Goal: Use online tool/utility: Utilize a website feature to perform a specific function

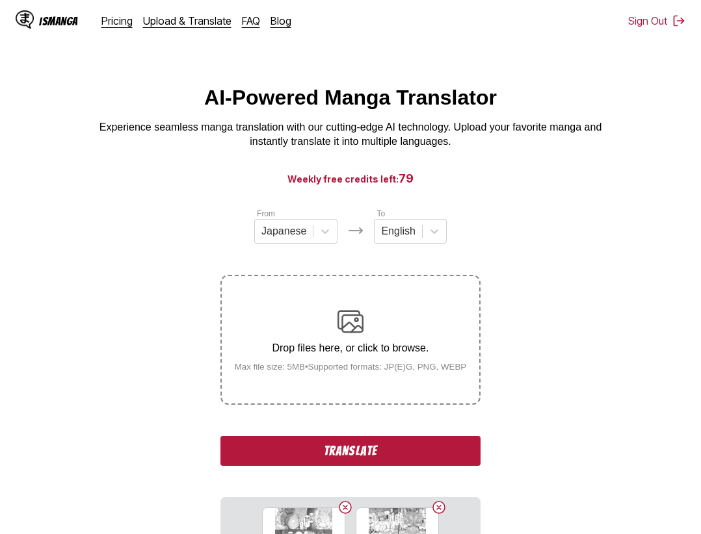
scroll to position [199, 0]
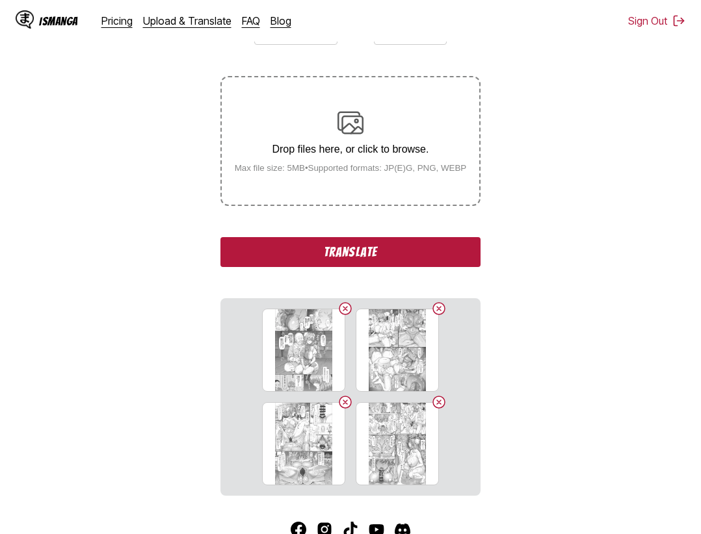
click at [428, 253] on button "Translate" at bounding box center [350, 252] width 260 height 30
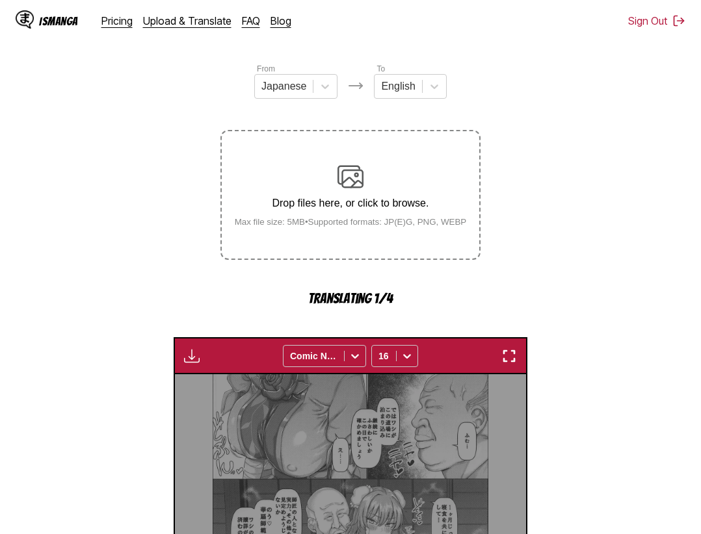
scroll to position [278, 0]
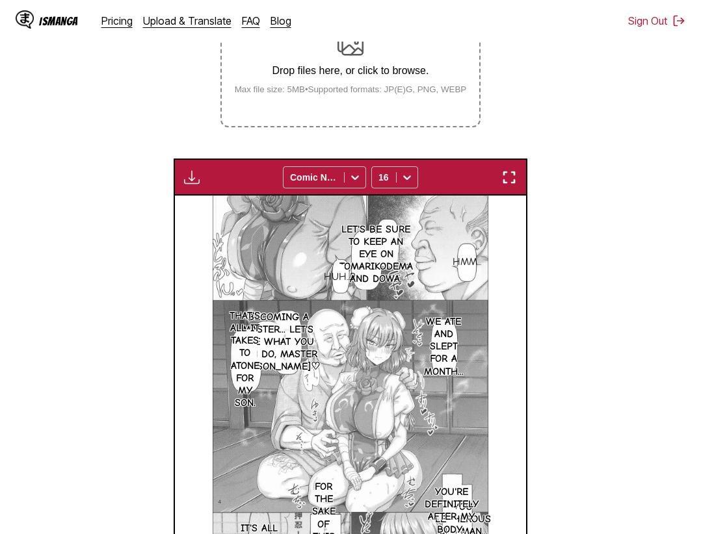
click at [508, 174] on img "button" at bounding box center [509, 178] width 16 height 16
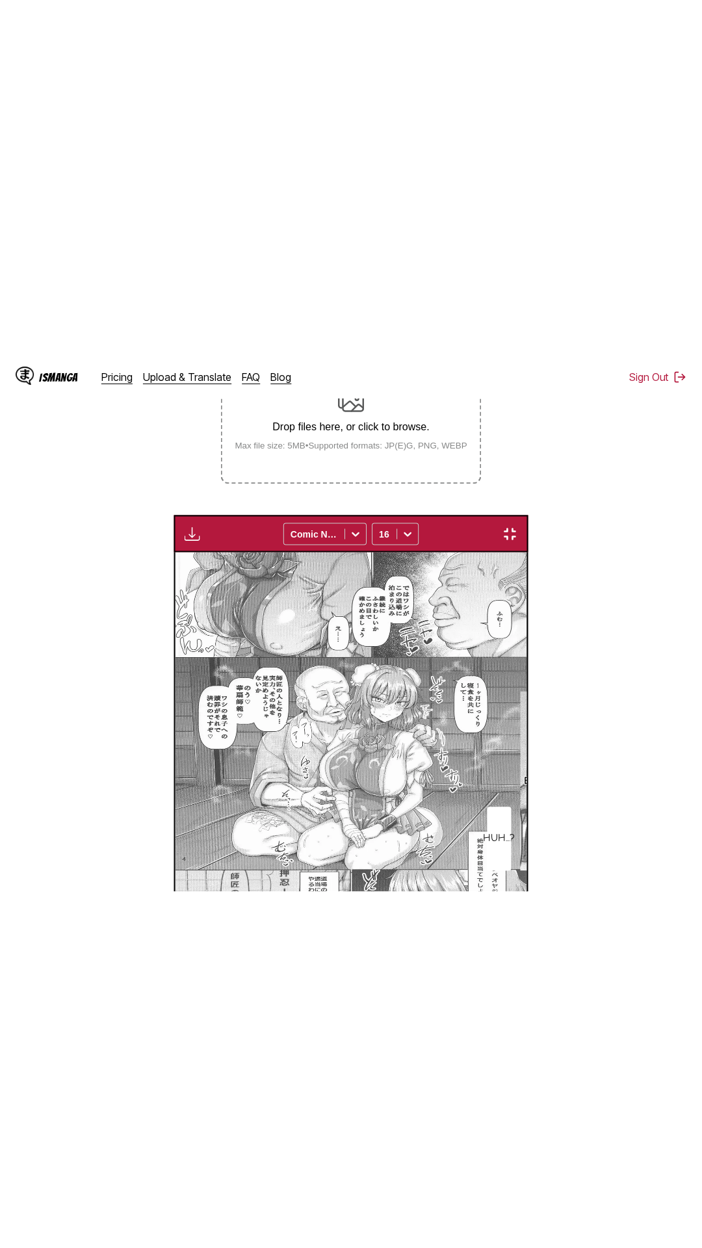
scroll to position [82, 0]
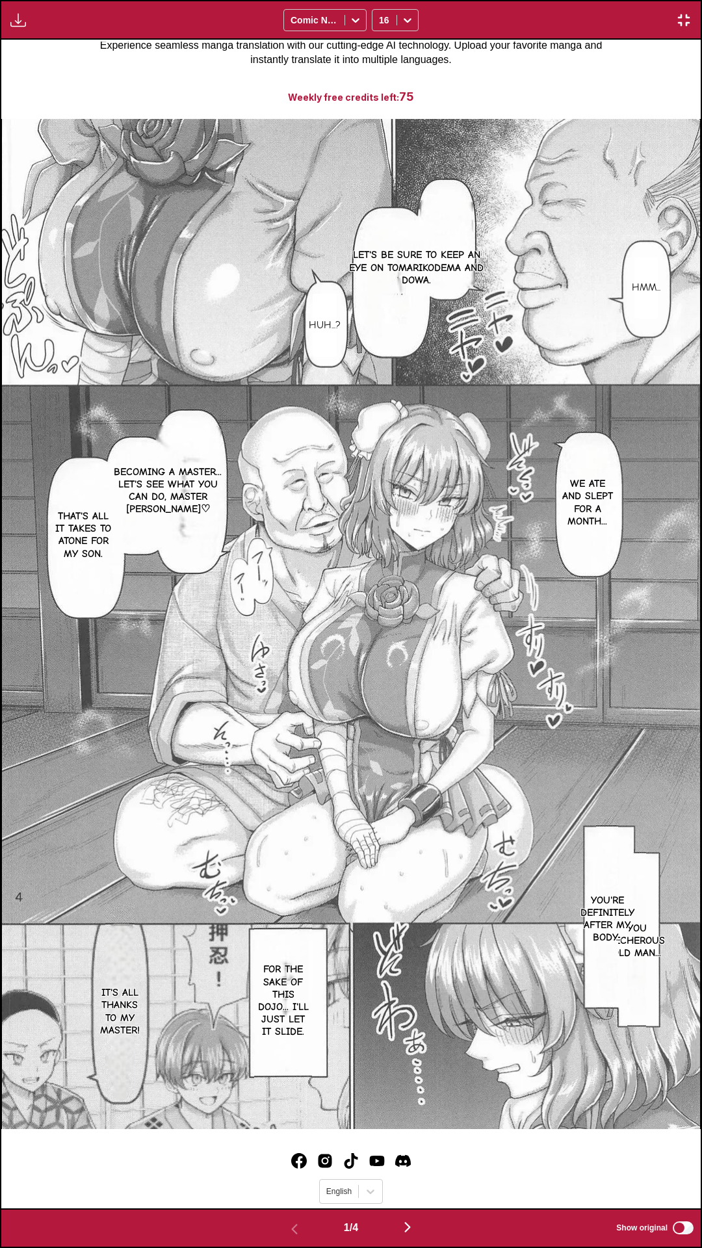
click at [519, 0] on div "Download Panel Download All Comic Neue 16" at bounding box center [351, 20] width 702 height 40
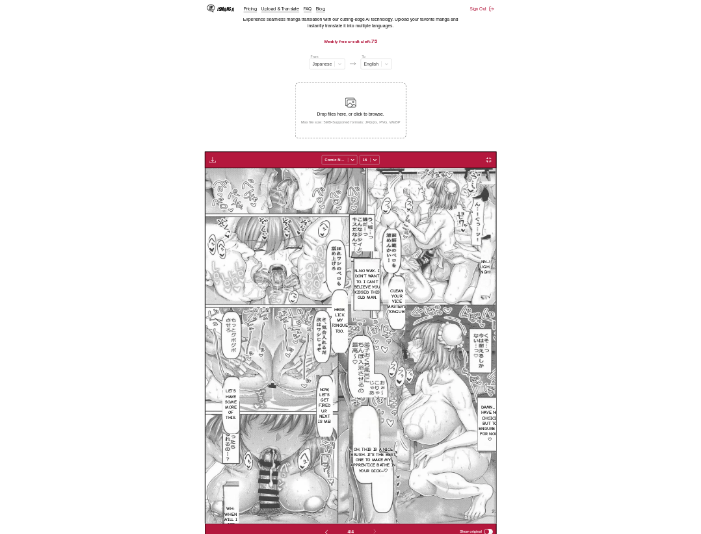
scroll to position [0, 1054]
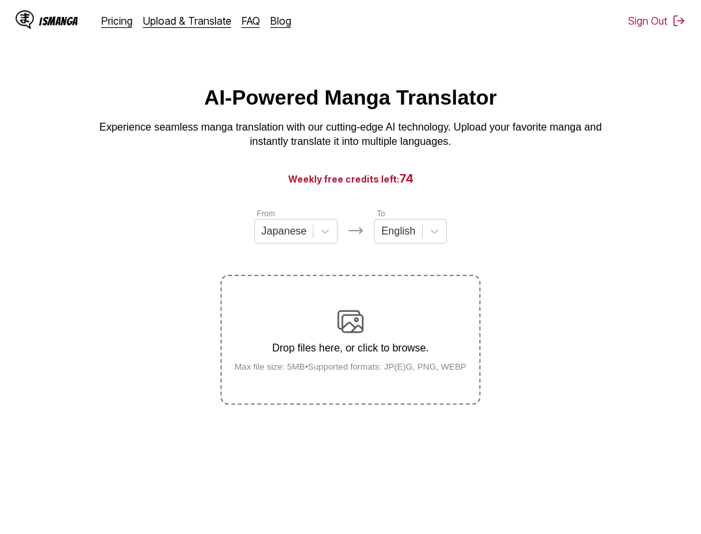
scroll to position [153, 0]
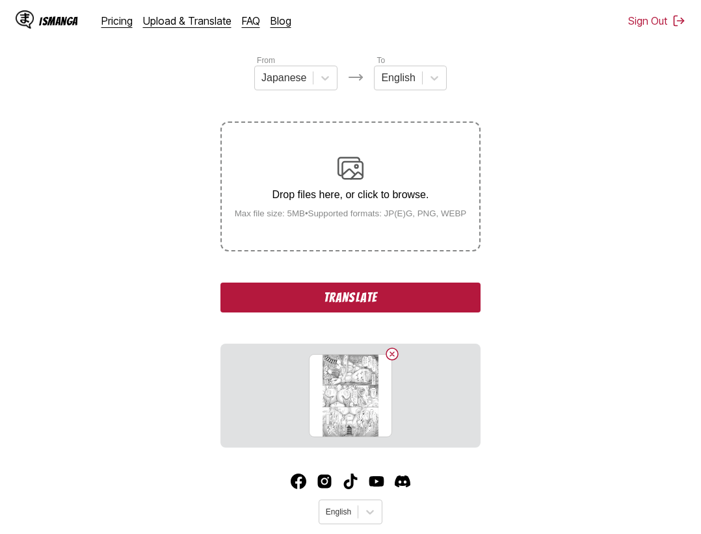
click at [404, 296] on button "Translate" at bounding box center [350, 298] width 260 height 30
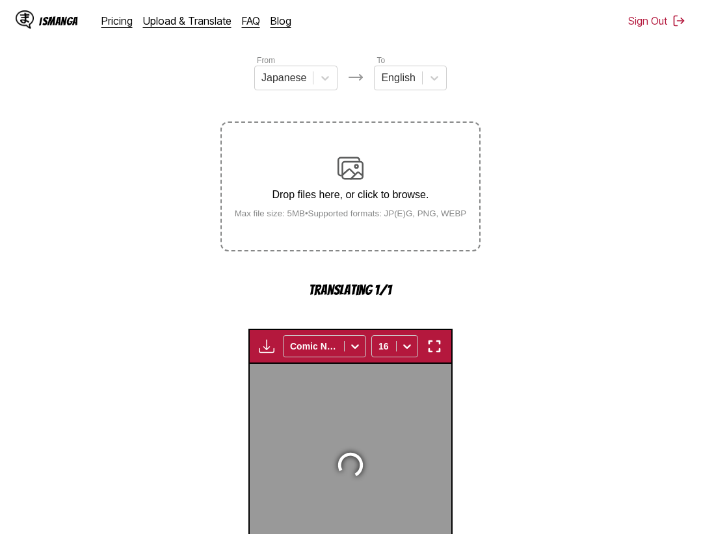
scroll to position [400, 0]
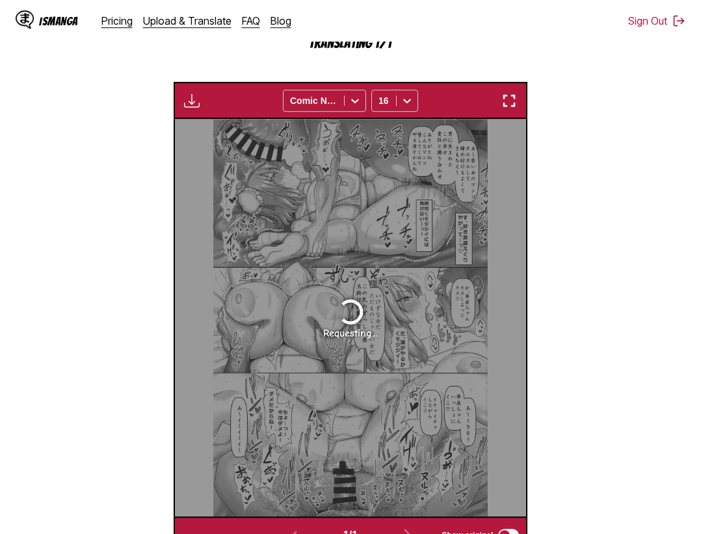
click at [510, 106] on img "button" at bounding box center [509, 101] width 16 height 16
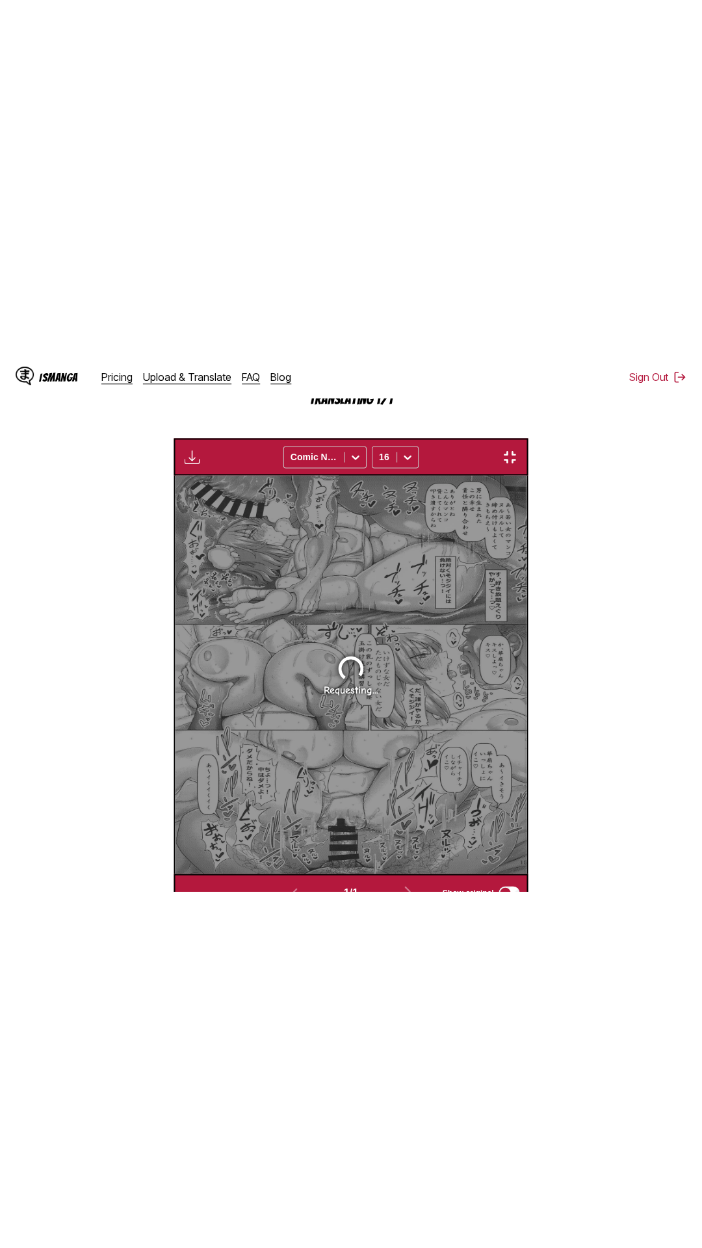
scroll to position [82, 0]
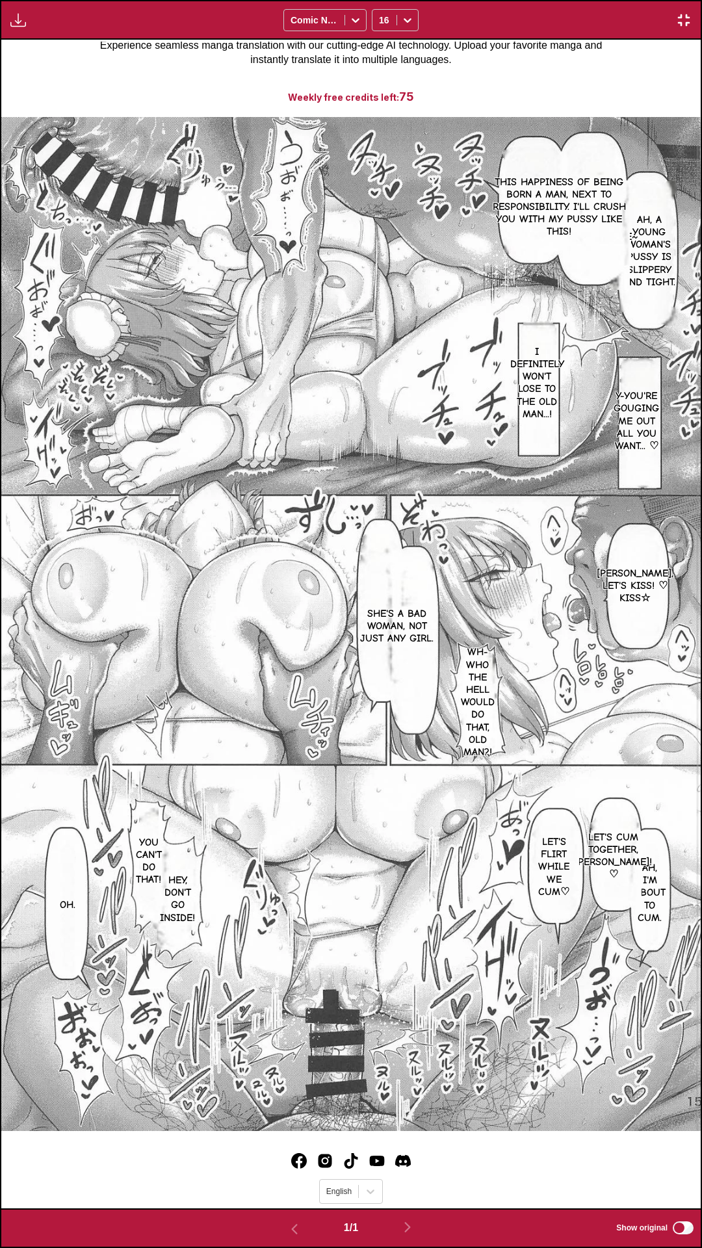
click at [475, 0] on div "Download Panel Download All Comic Neue 16" at bounding box center [351, 20] width 702 height 40
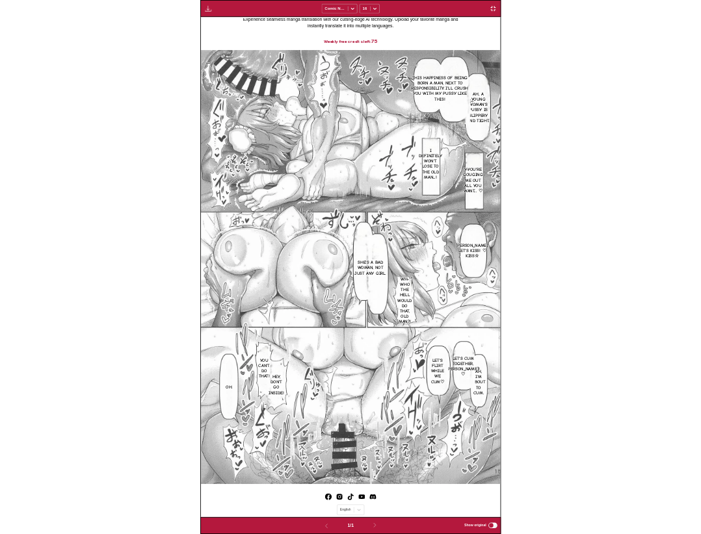
scroll to position [339, 0]
